Goal: Information Seeking & Learning: Learn about a topic

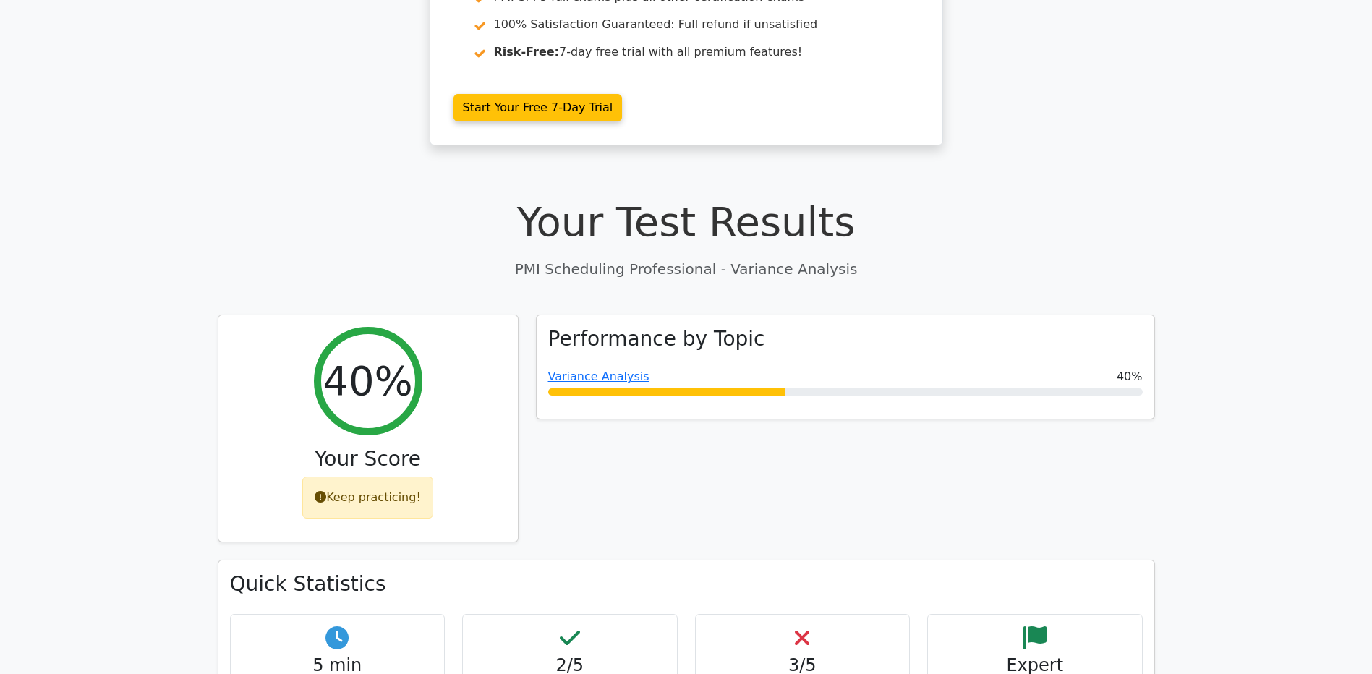
scroll to position [506, 0]
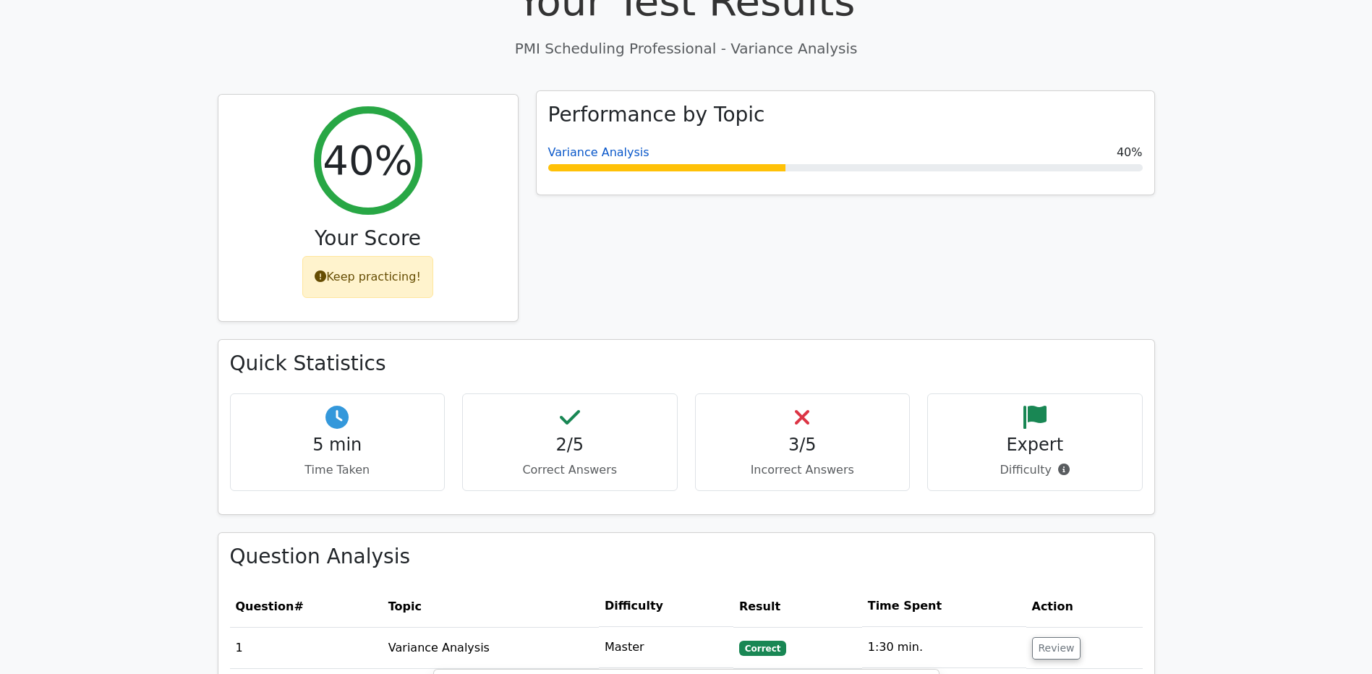
click at [578, 154] on link "Variance Analysis" at bounding box center [598, 152] width 101 height 14
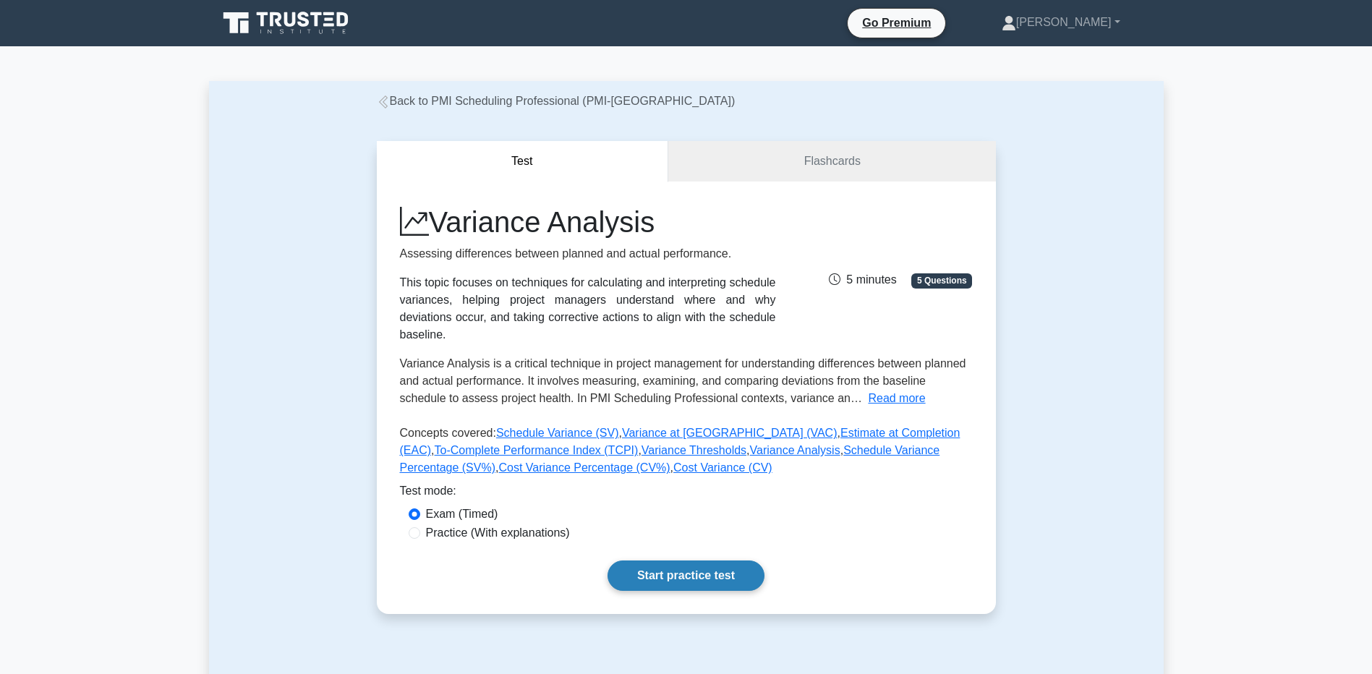
click at [676, 561] on link "Start practice test" at bounding box center [686, 576] width 157 height 30
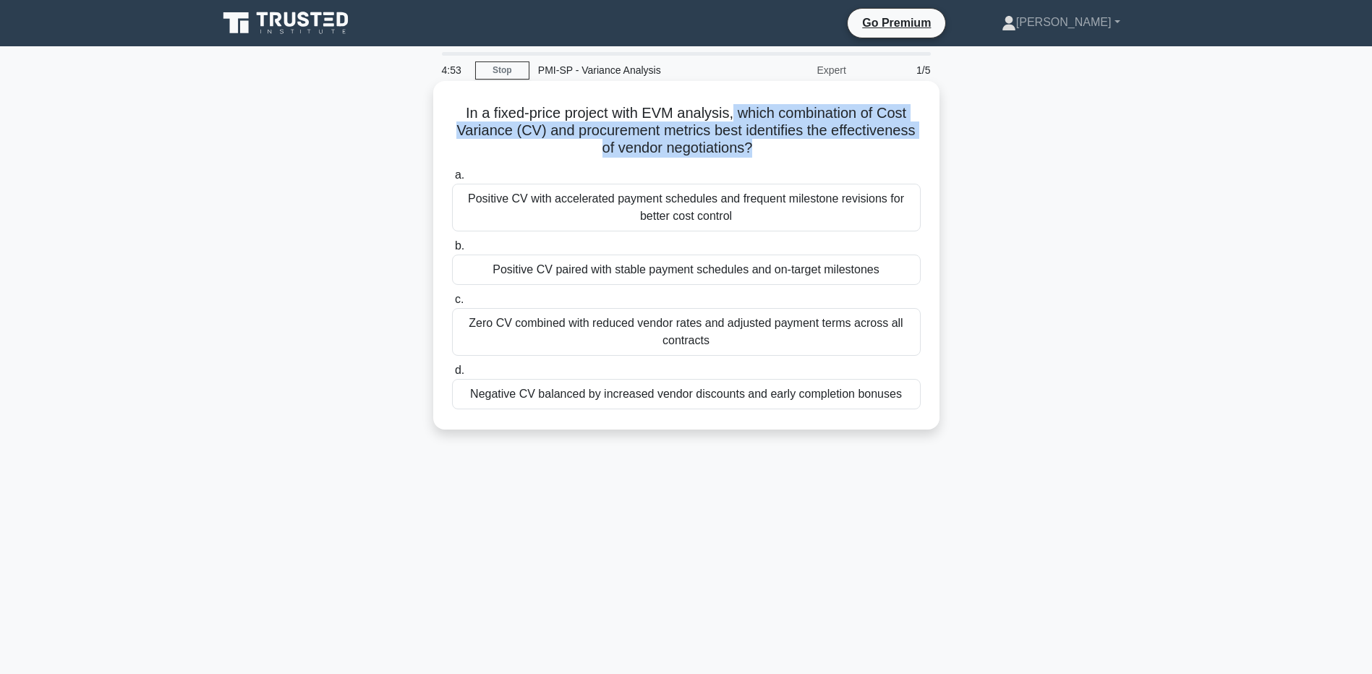
drag, startPoint x: 733, startPoint y: 114, endPoint x: 754, endPoint y: 145, distance: 36.9
click at [754, 145] on h5 "In a fixed-price project with EVM analysis, which combination of Cost Variance …" at bounding box center [687, 131] width 472 height 54
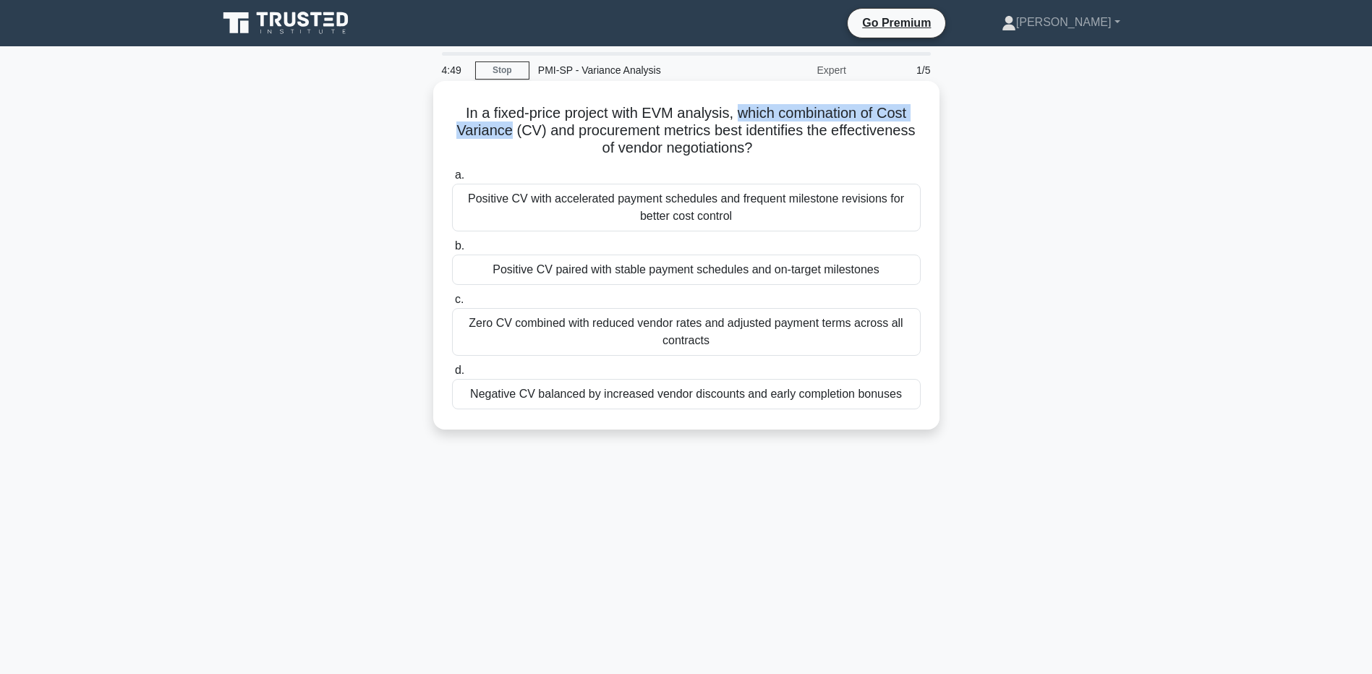
drag, startPoint x: 737, startPoint y: 111, endPoint x: 506, endPoint y: 130, distance: 231.6
click at [506, 130] on h5 "In a fixed-price project with EVM analysis, which combination of Cost Variance …" at bounding box center [687, 131] width 472 height 54
drag, startPoint x: 506, startPoint y: 130, endPoint x: 547, endPoint y: 130, distance: 40.5
click at [547, 130] on h5 "In a fixed-price project with EVM analysis, which combination of Cost Variance …" at bounding box center [687, 131] width 472 height 54
drag, startPoint x: 546, startPoint y: 128, endPoint x: 849, endPoint y: 145, distance: 302.9
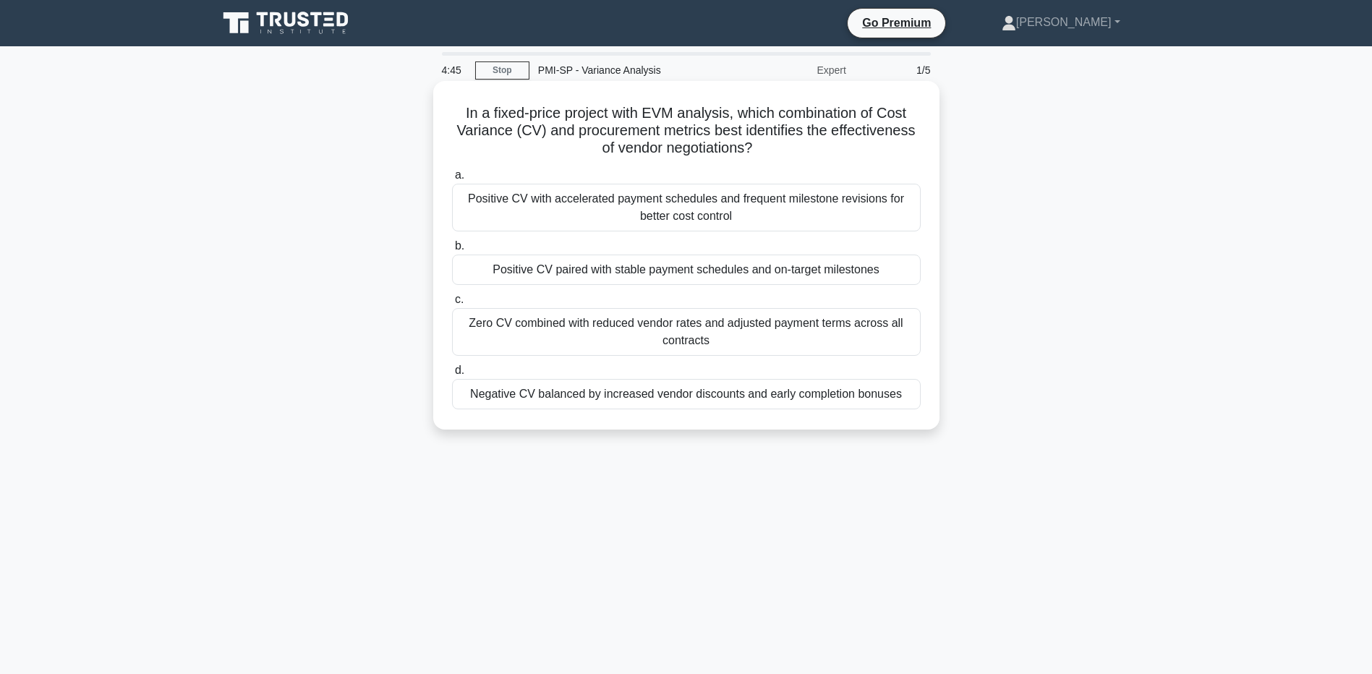
click at [849, 145] on h5 "In a fixed-price project with EVM analysis, which combination of Cost Variance …" at bounding box center [687, 131] width 472 height 54
drag, startPoint x: 849, startPoint y: 145, endPoint x: 787, endPoint y: 150, distance: 61.6
click at [787, 150] on h5 "In a fixed-price project with EVM analysis, which combination of Cost Variance …" at bounding box center [687, 131] width 472 height 54
click at [765, 274] on div "Positive CV paired with stable payment schedules and on-target milestones" at bounding box center [686, 270] width 469 height 30
click at [452, 251] on input "b. Positive CV paired with stable payment schedules and on-target milestones" at bounding box center [452, 246] width 0 height 9
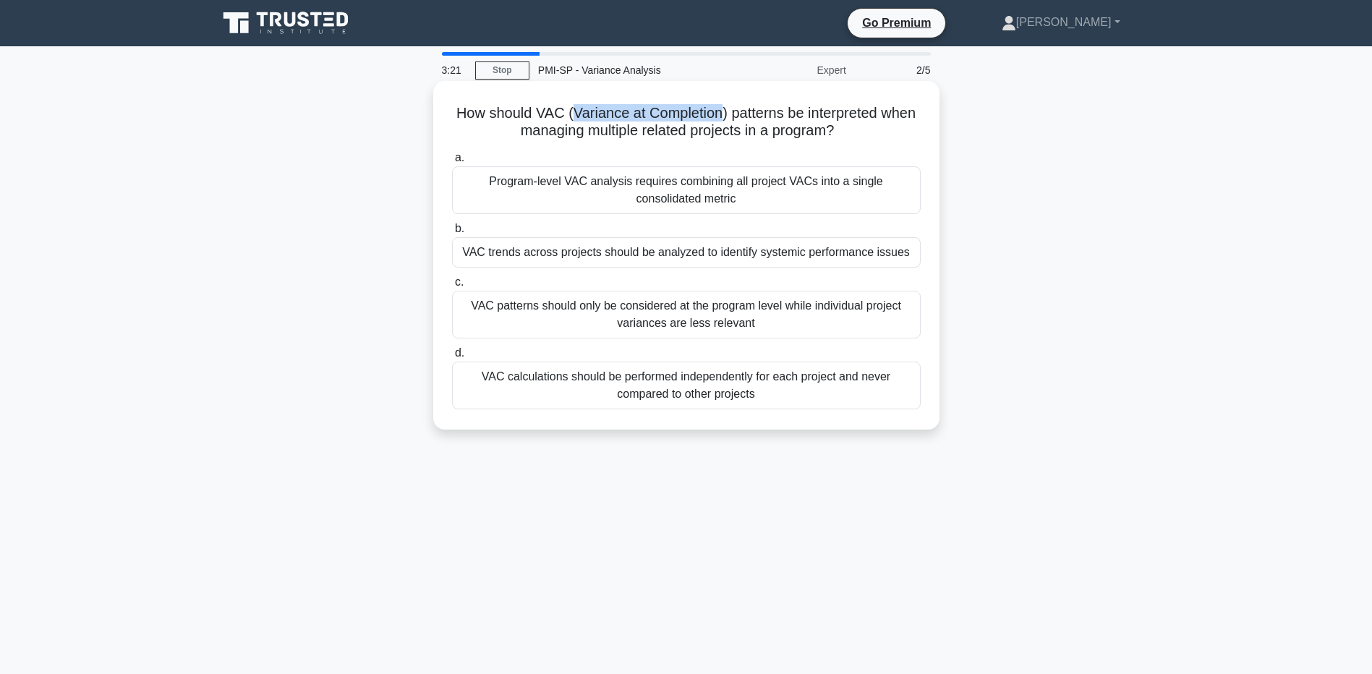
drag, startPoint x: 567, startPoint y: 108, endPoint x: 718, endPoint y: 114, distance: 150.6
click at [718, 114] on h5 "How should VAC (Variance at Completion) patterns be interpreted when managing m…" at bounding box center [687, 122] width 472 height 36
drag, startPoint x: 517, startPoint y: 129, endPoint x: 833, endPoint y: 137, distance: 315.5
click at [833, 137] on h5 "How should VAC (Variance at Completion) patterns be interpreted when managing m…" at bounding box center [687, 122] width 472 height 36
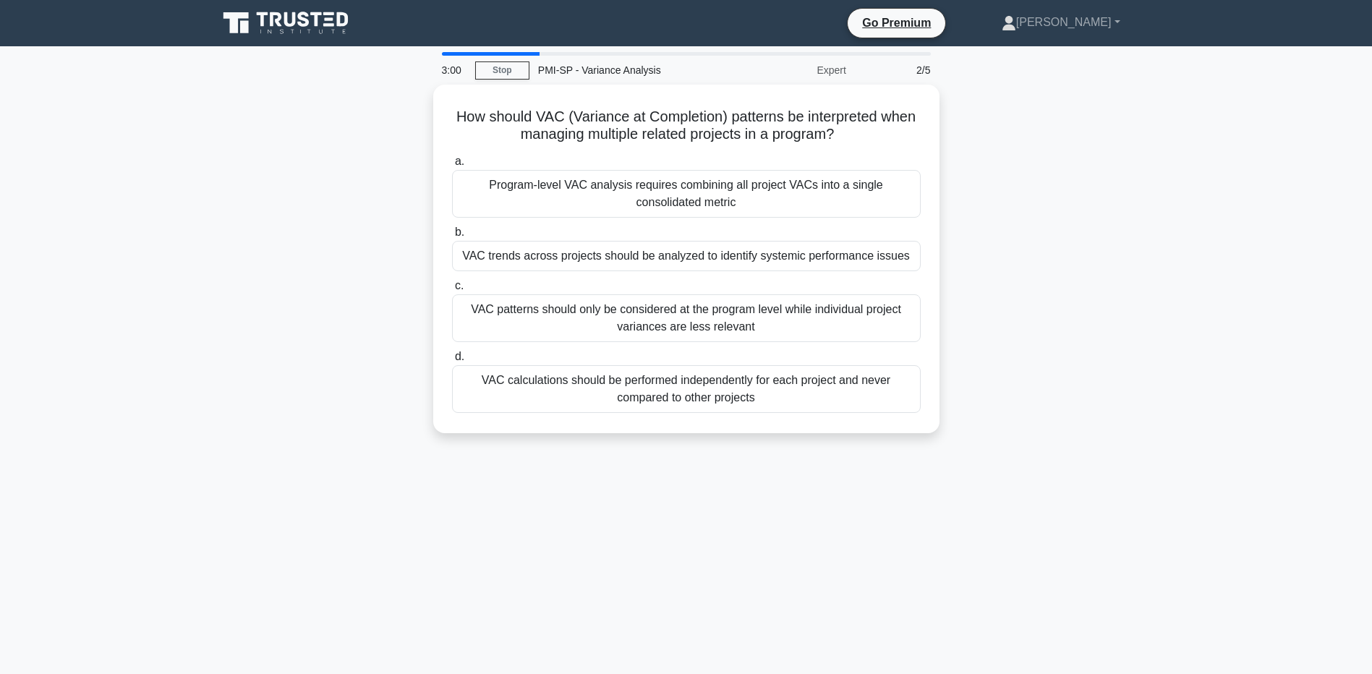
click at [1048, 264] on div "How should VAC (Variance at Completion) patterns be interpreted when managing m…" at bounding box center [686, 268] width 955 height 366
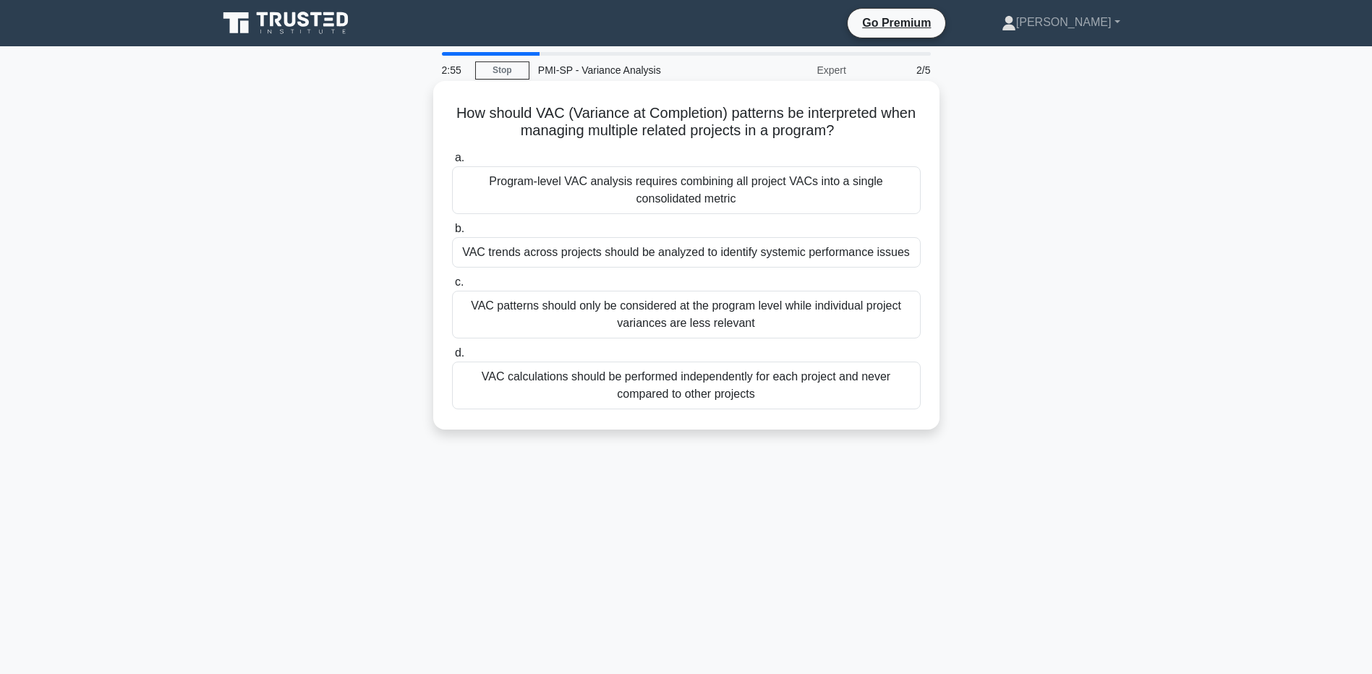
click at [670, 258] on div "VAC trends across projects should be analyzed to identify systemic performance …" at bounding box center [686, 252] width 469 height 30
click at [452, 234] on input "b. VAC trends across projects should be analyzed to identify systemic performan…" at bounding box center [452, 228] width 0 height 9
click at [785, 258] on div "VAC reflects the impact of approved scope changes on final cost estimates" at bounding box center [686, 252] width 469 height 30
click at [452, 234] on input "b. VAC reflects the impact of approved scope changes on final cost estimates" at bounding box center [452, 228] width 0 height 9
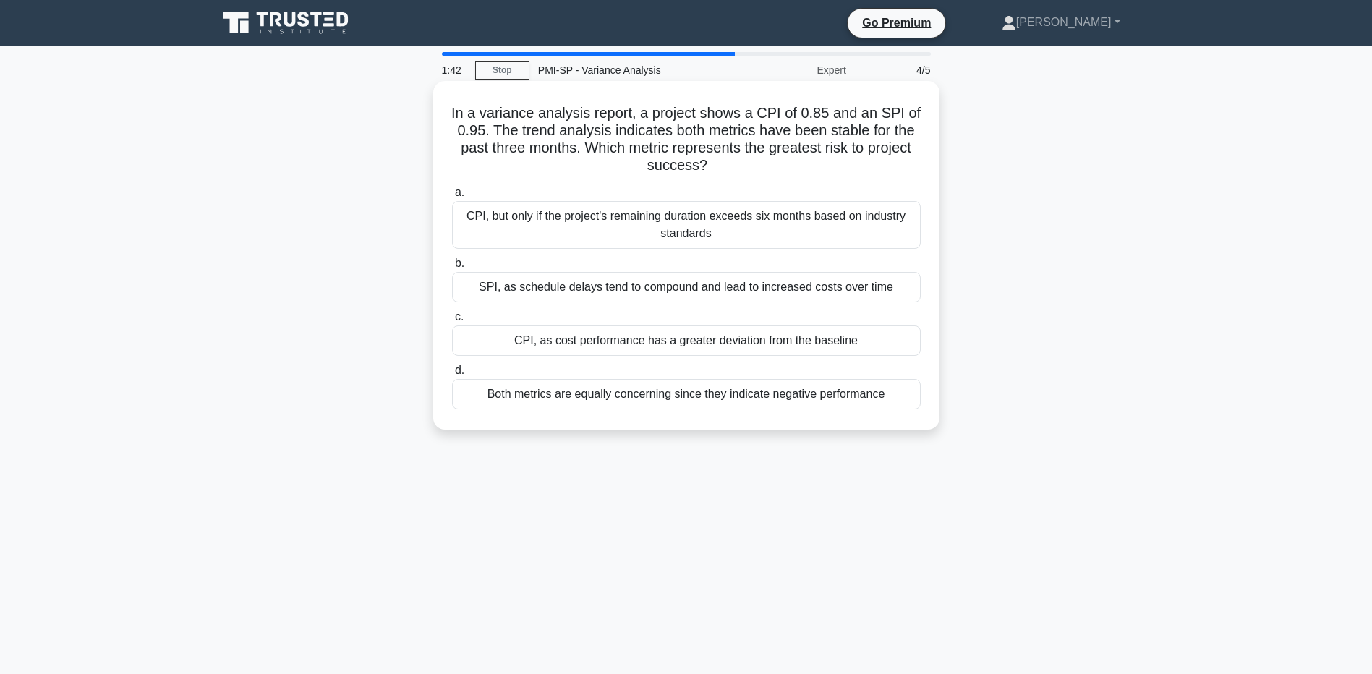
click at [670, 399] on div "Both metrics are equally concerning since they indicate negative performance" at bounding box center [686, 394] width 469 height 30
click at [452, 375] on input "d. Both metrics are equally concerning since they indicate negative performance" at bounding box center [452, 370] width 0 height 9
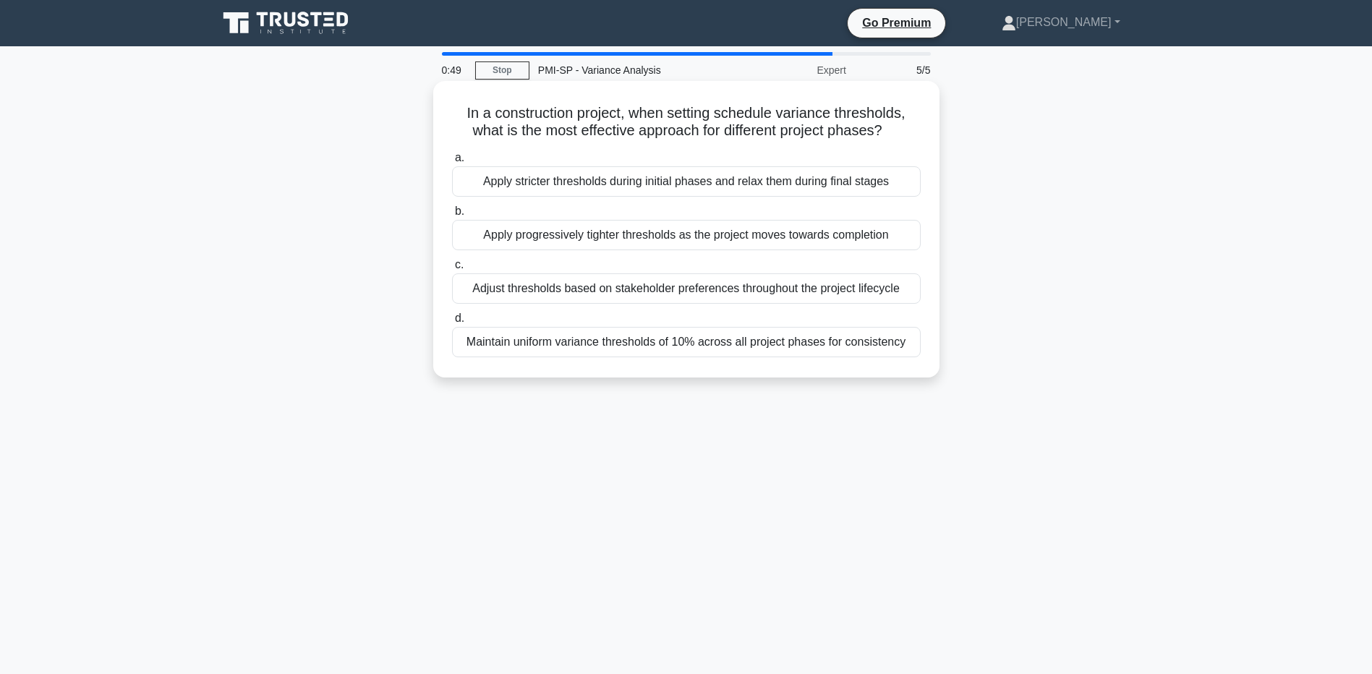
click at [729, 299] on div "Adjust thresholds based on stakeholder preferences throughout the project lifec…" at bounding box center [686, 288] width 469 height 30
click at [452, 270] on input "c. Adjust thresholds based on stakeholder preferences throughout the project li…" at bounding box center [452, 264] width 0 height 9
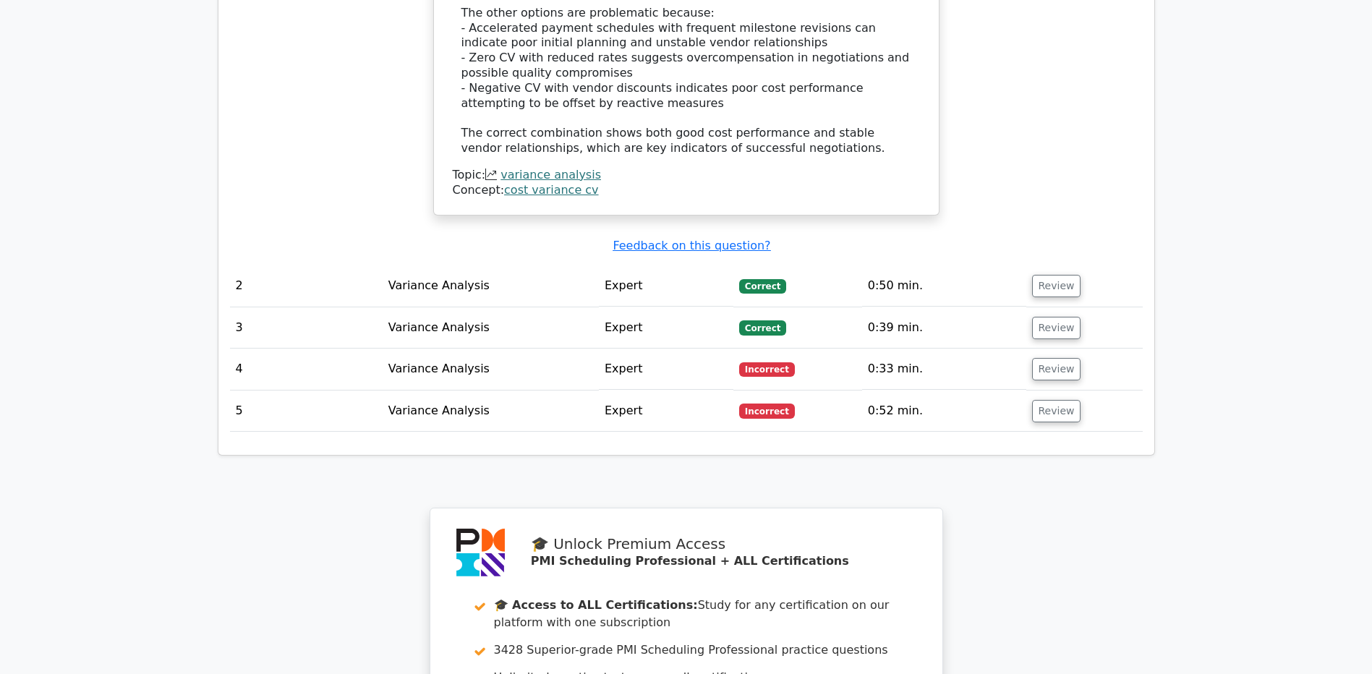
scroll to position [1809, 0]
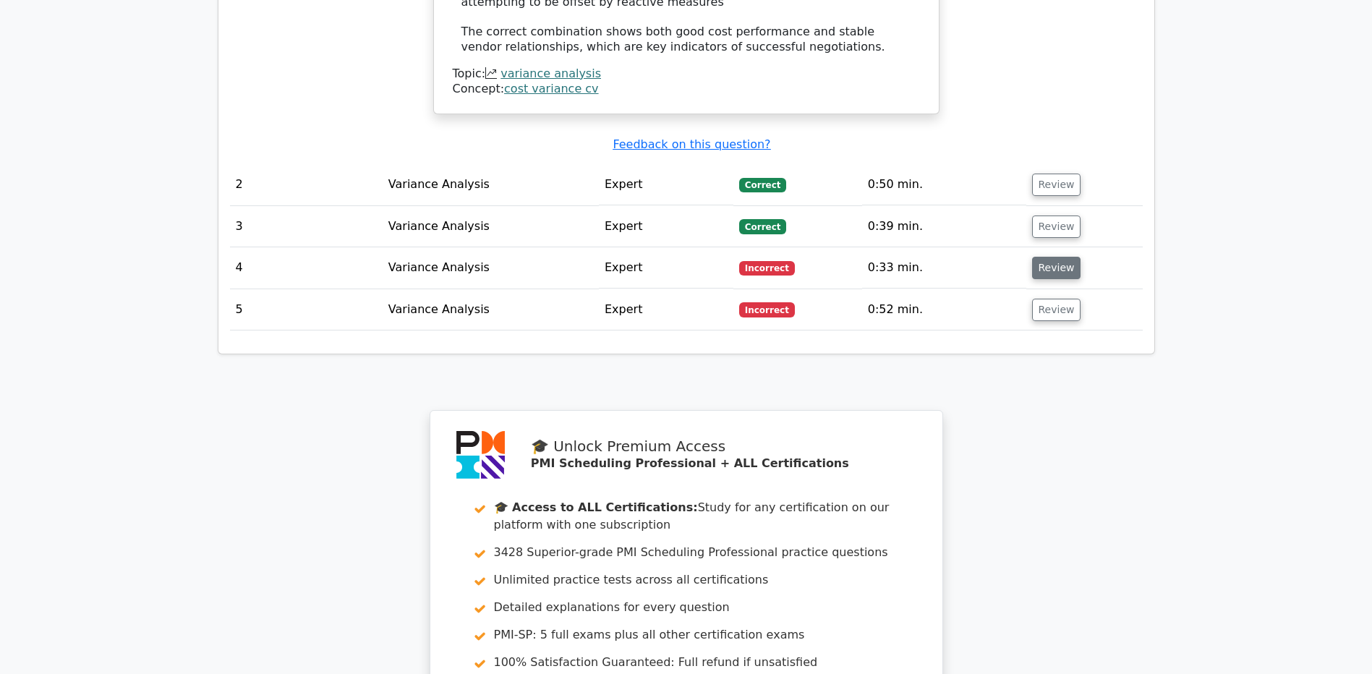
click at [1048, 263] on button "Review" at bounding box center [1056, 268] width 49 height 22
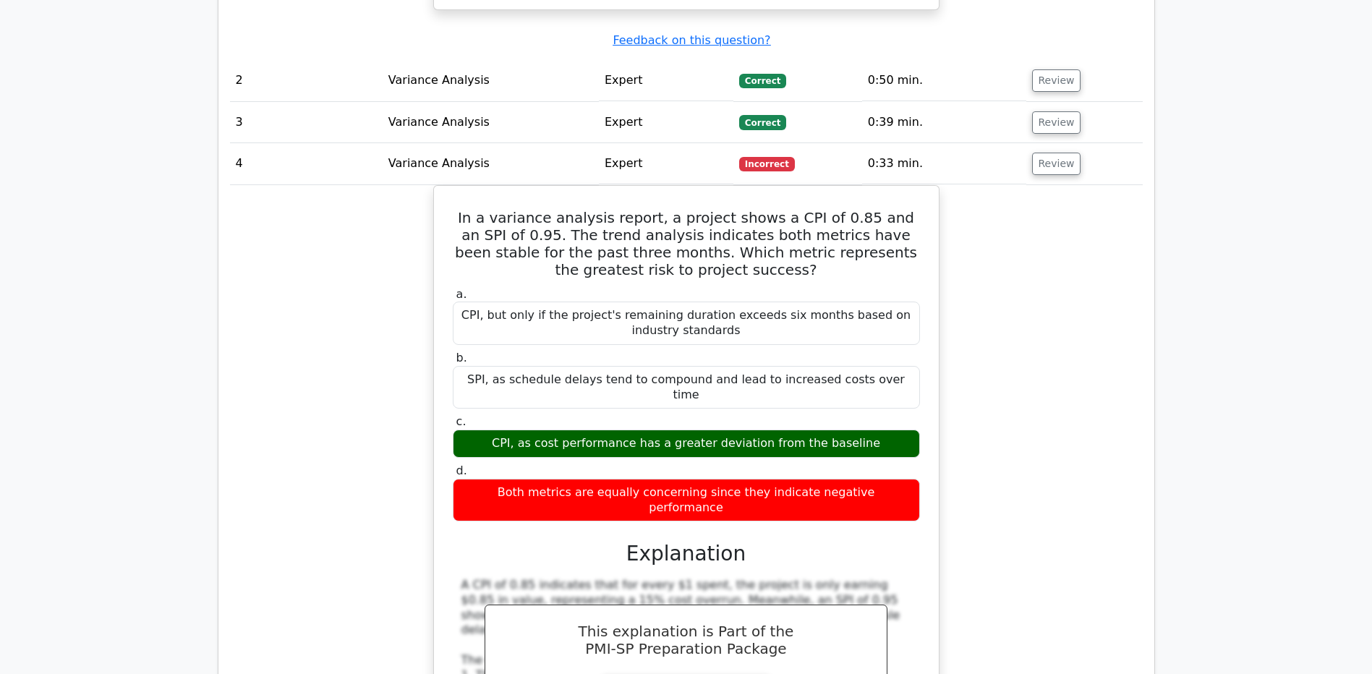
scroll to position [1881, 0]
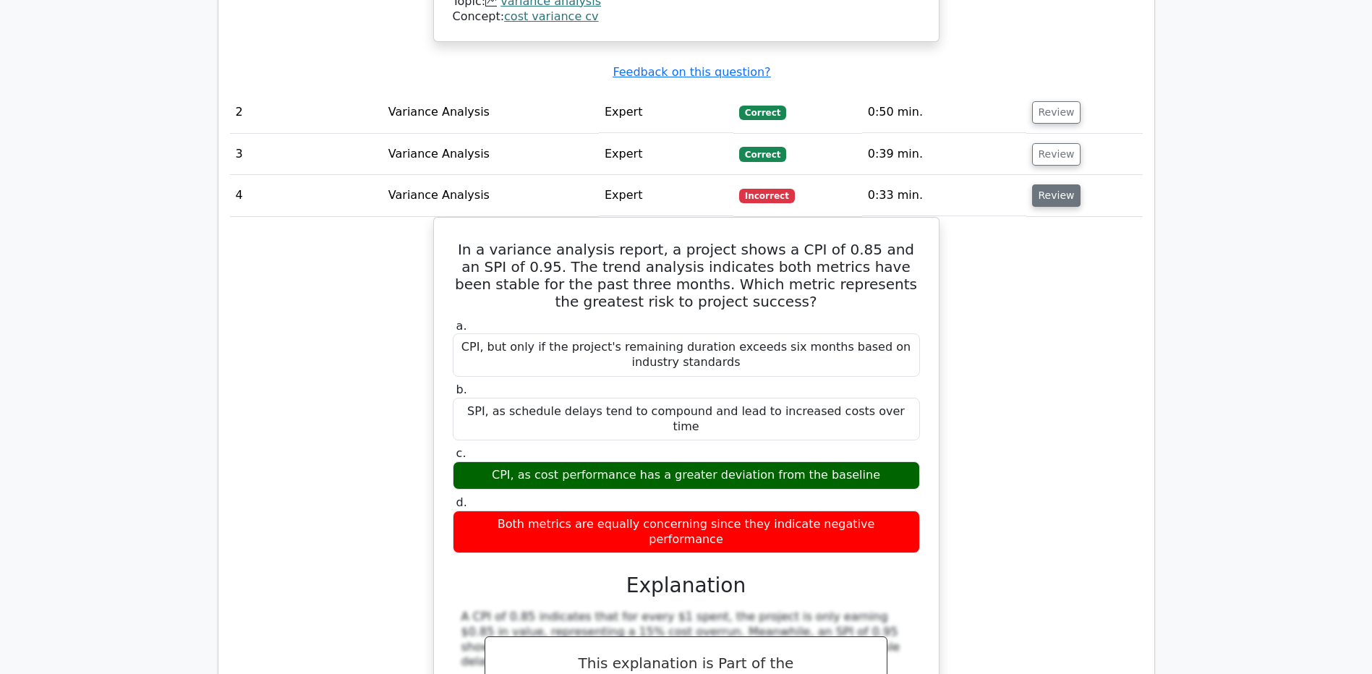
click at [1056, 184] on button "Review" at bounding box center [1056, 195] width 49 height 22
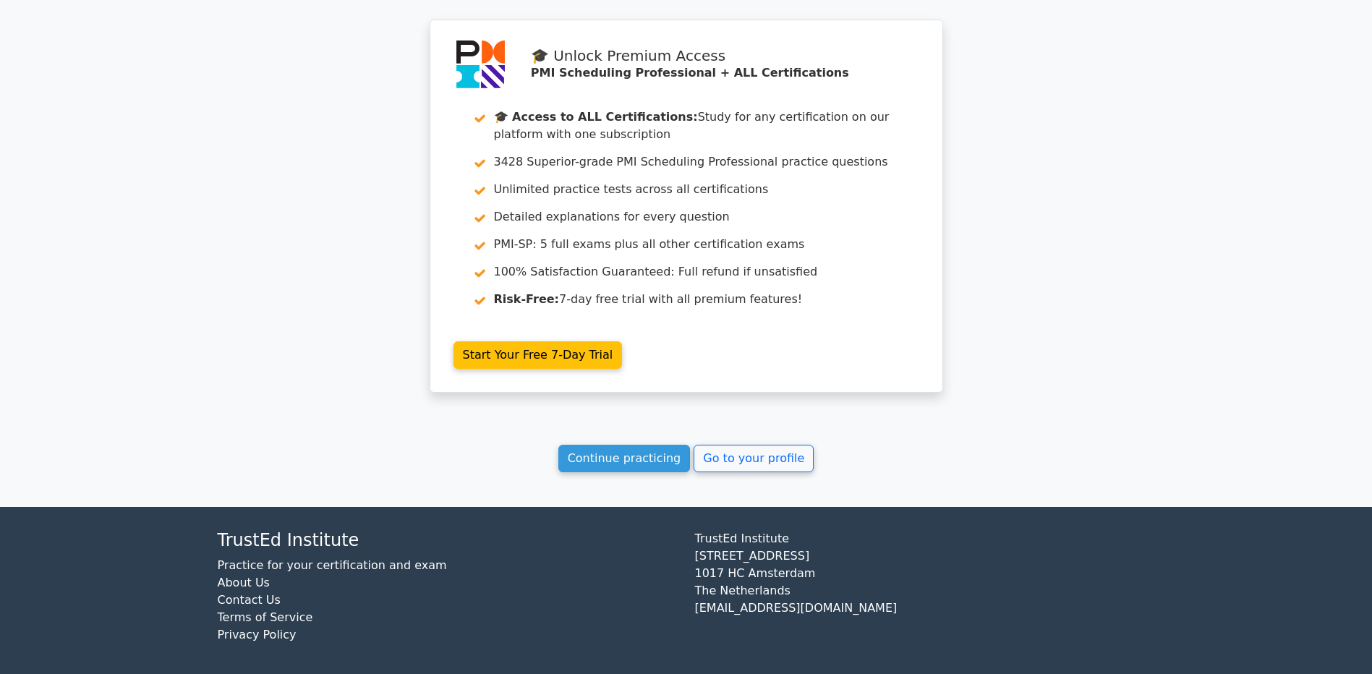
scroll to position [1838, 0]
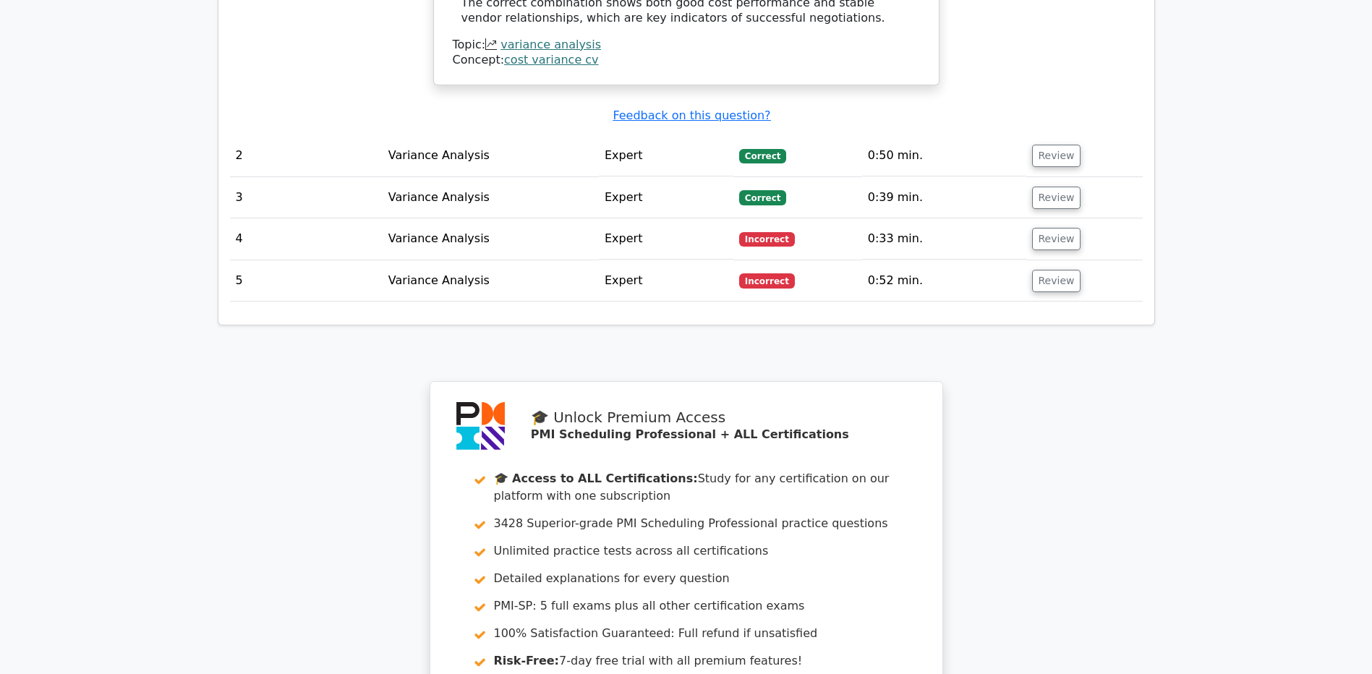
click at [1045, 280] on td "Review" at bounding box center [1085, 280] width 116 height 41
click at [1042, 271] on button "Review" at bounding box center [1056, 281] width 49 height 22
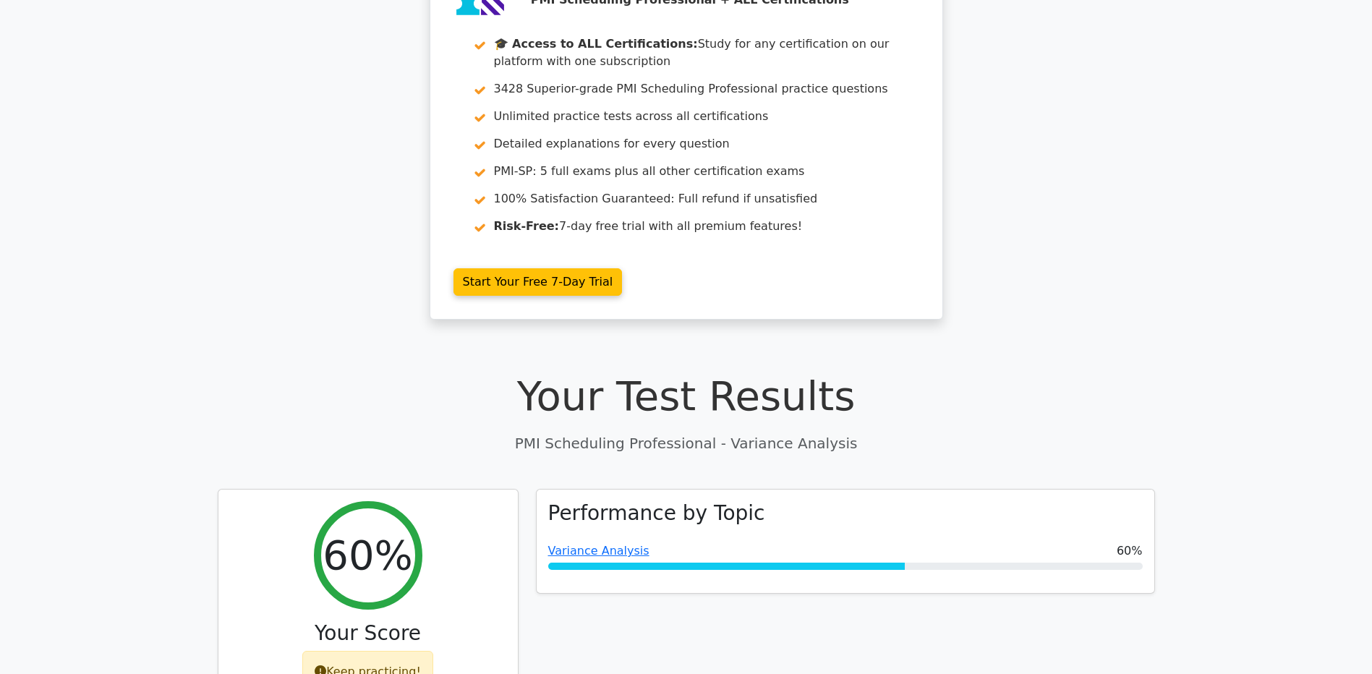
scroll to position [217, 0]
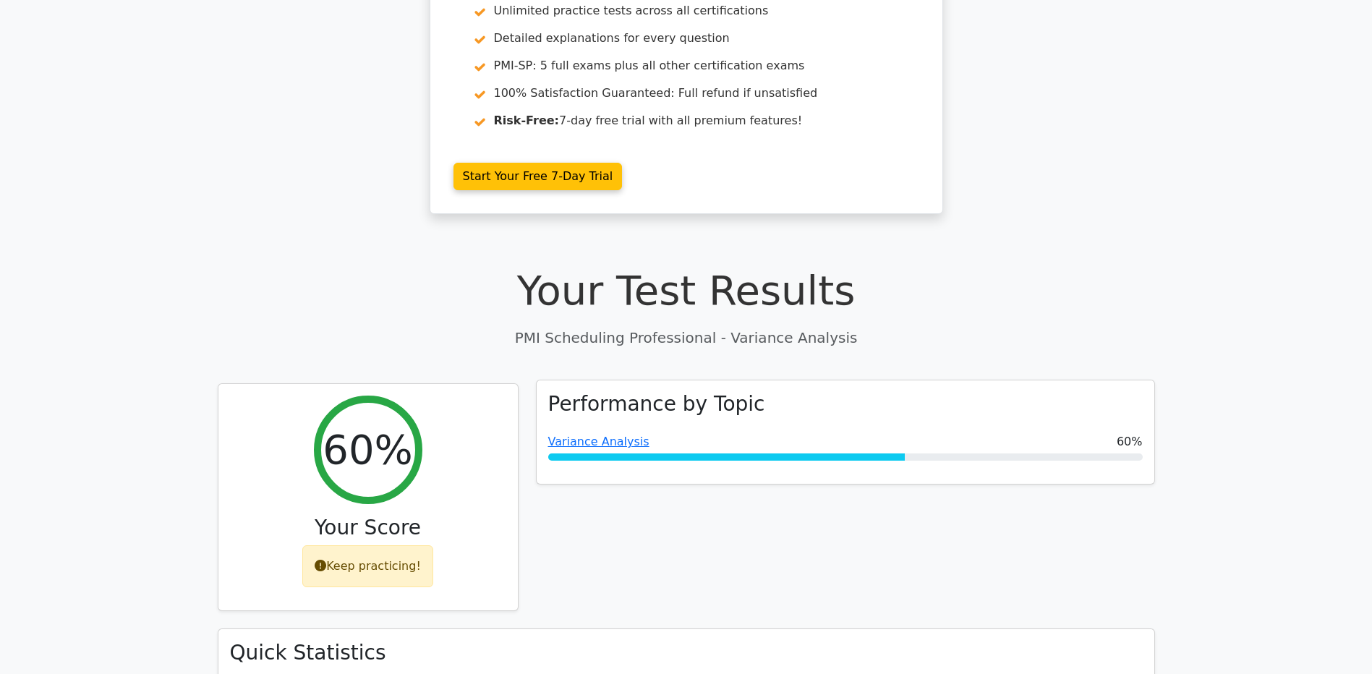
drag, startPoint x: 633, startPoint y: 439, endPoint x: 775, endPoint y: 409, distance: 144.9
click at [633, 439] on link "Variance Analysis" at bounding box center [598, 442] width 101 height 14
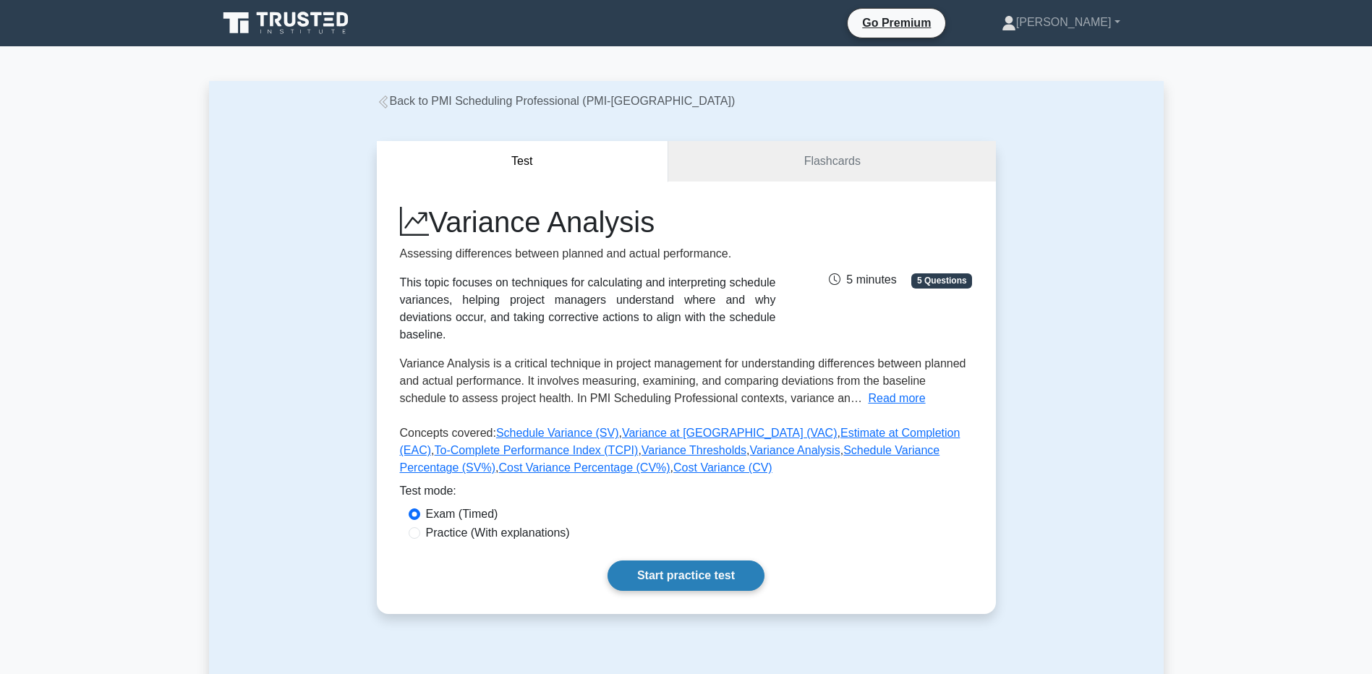
click at [635, 561] on link "Start practice test" at bounding box center [686, 576] width 157 height 30
